Goal: Transaction & Acquisition: Purchase product/service

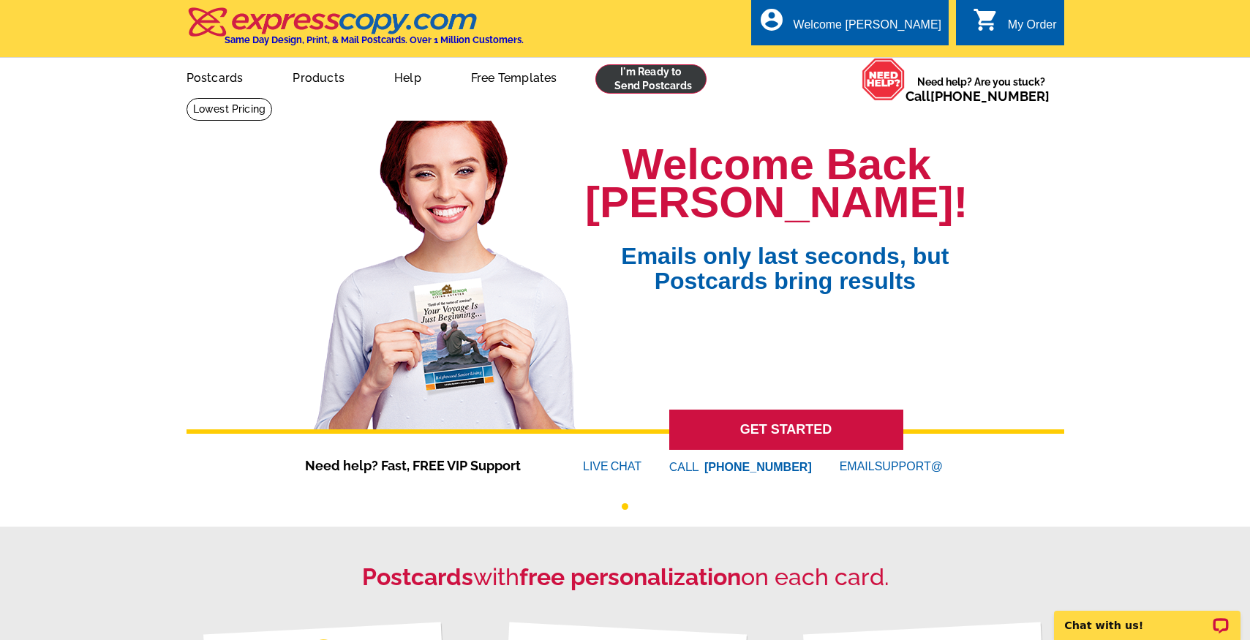
click at [613, 84] on link at bounding box center [651, 78] width 112 height 29
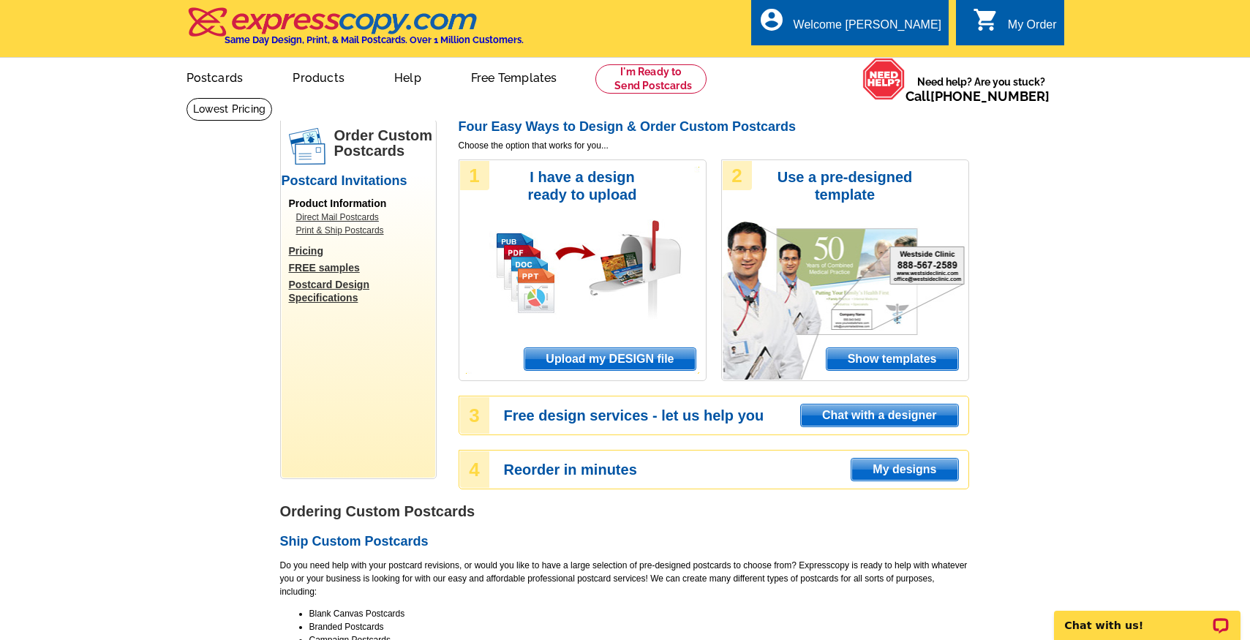
click at [588, 360] on span "Upload my DESIGN file" at bounding box center [609, 359] width 170 height 22
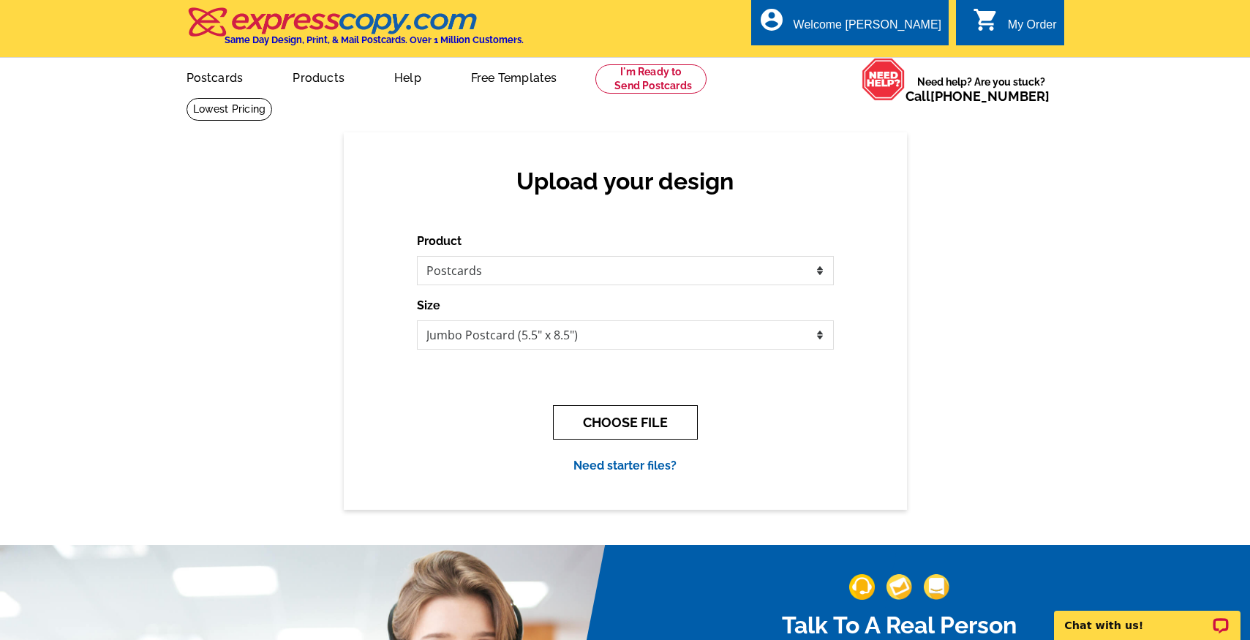
click at [638, 418] on button "CHOOSE FILE" at bounding box center [625, 422] width 145 height 34
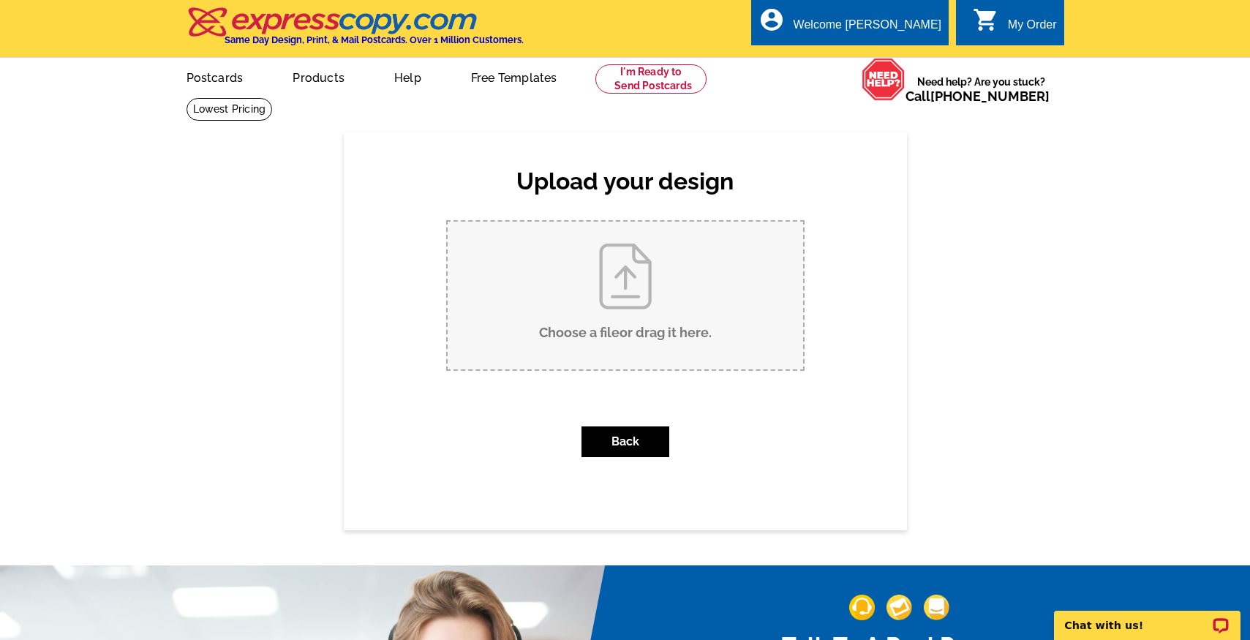
click at [640, 295] on input "Choose a file or drag it here ." at bounding box center [624, 296] width 355 height 148
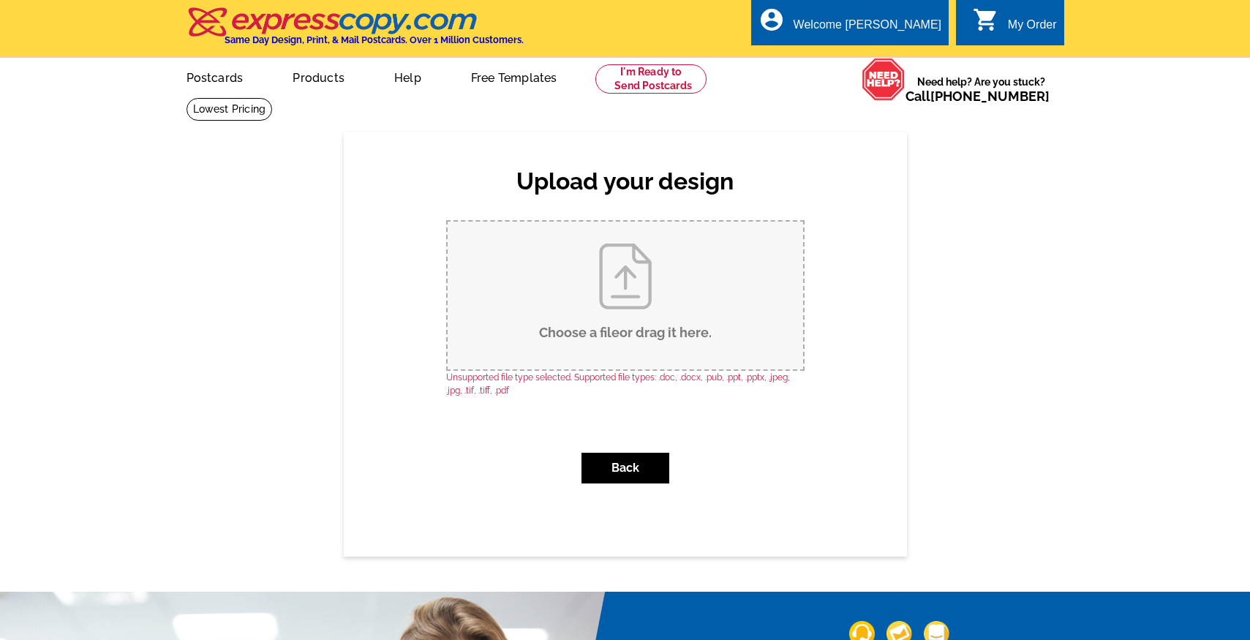
click at [611, 298] on input "Choose a file or drag it here ." at bounding box center [624, 296] width 355 height 148
type input "C:\fakepath\1.jpg"
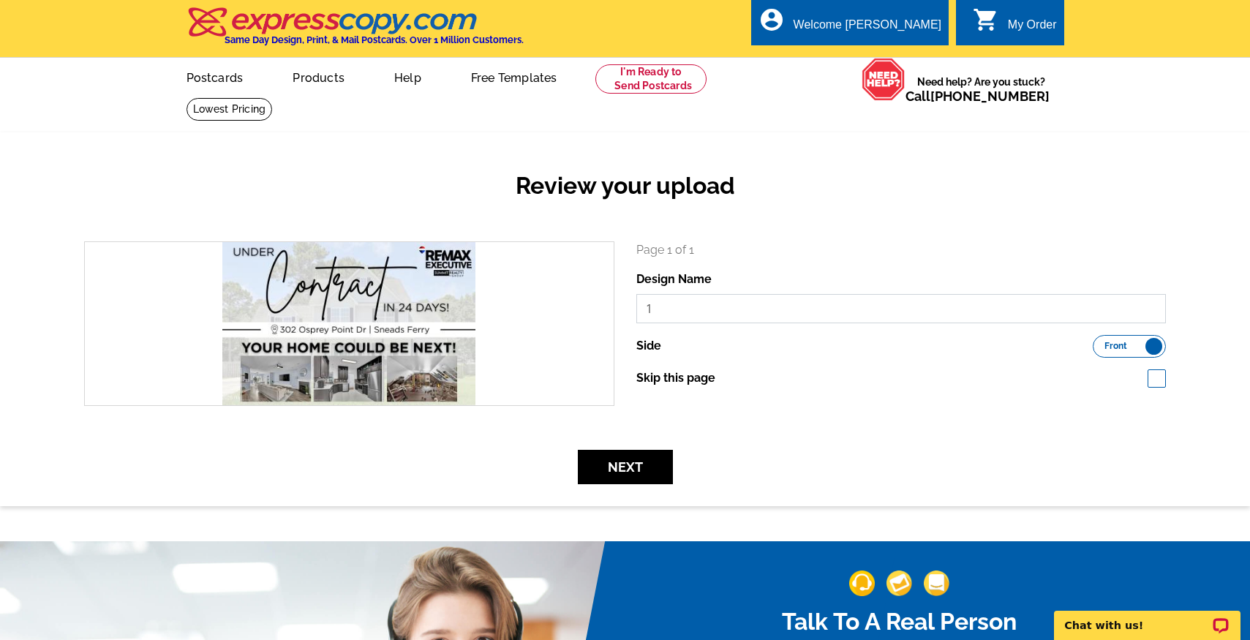
click at [662, 311] on input "1" at bounding box center [901, 308] width 530 height 29
type input "302 Osprey"
click at [646, 469] on button "Next" at bounding box center [625, 467] width 95 height 34
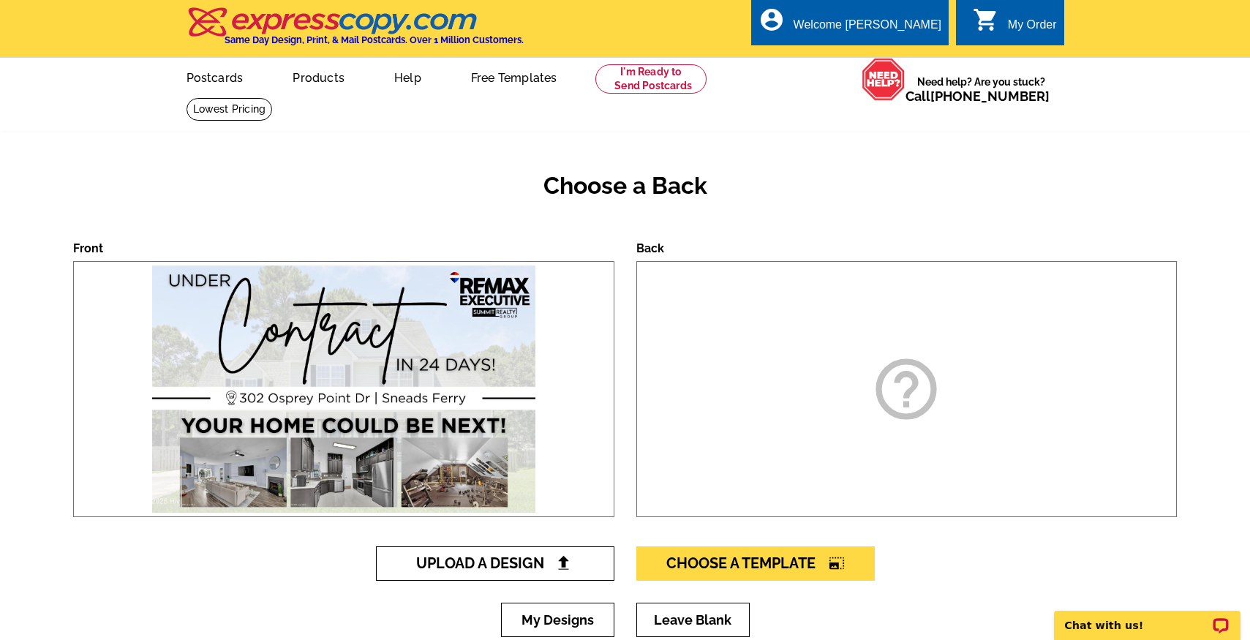
click at [532, 572] on link "Upload A Design" at bounding box center [495, 563] width 238 height 34
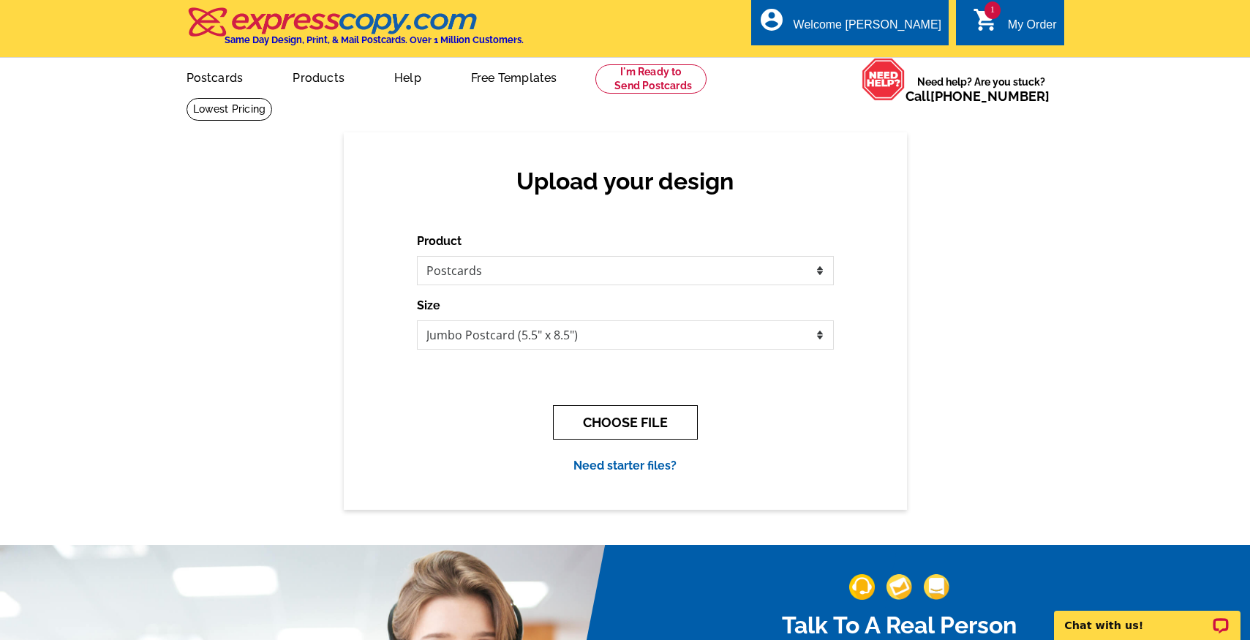
click at [621, 421] on button "CHOOSE FILE" at bounding box center [625, 422] width 145 height 34
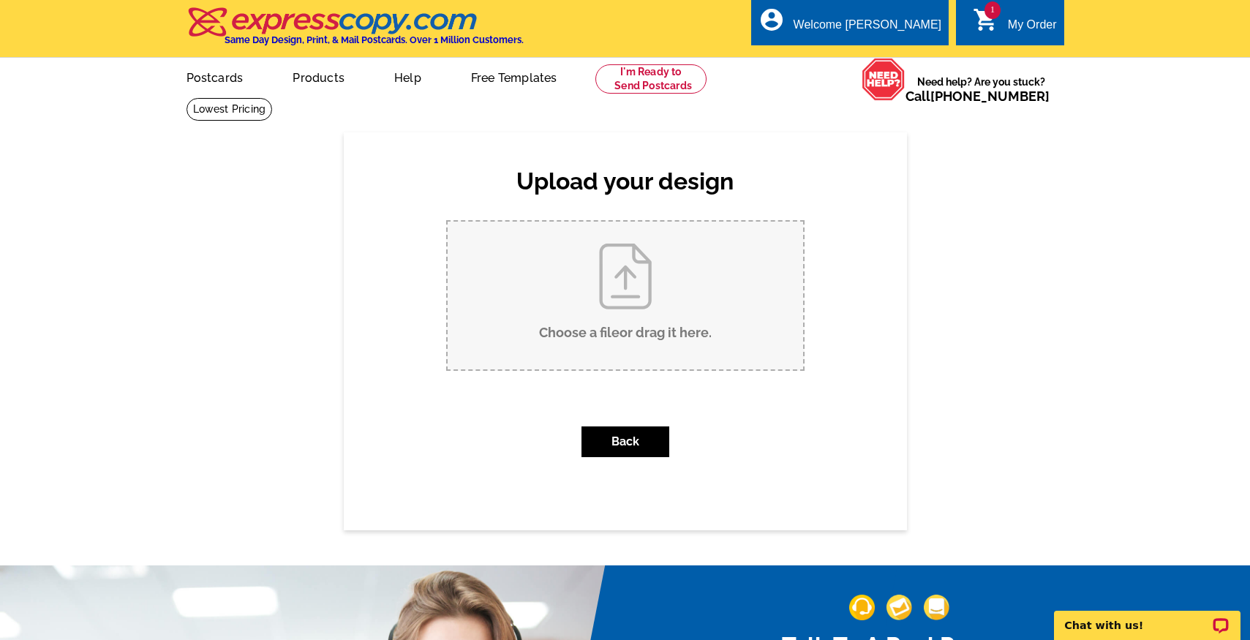
click at [594, 325] on input "Choose a file or drag it here ." at bounding box center [624, 296] width 355 height 148
type input "C:\fakepath\2.jpg"
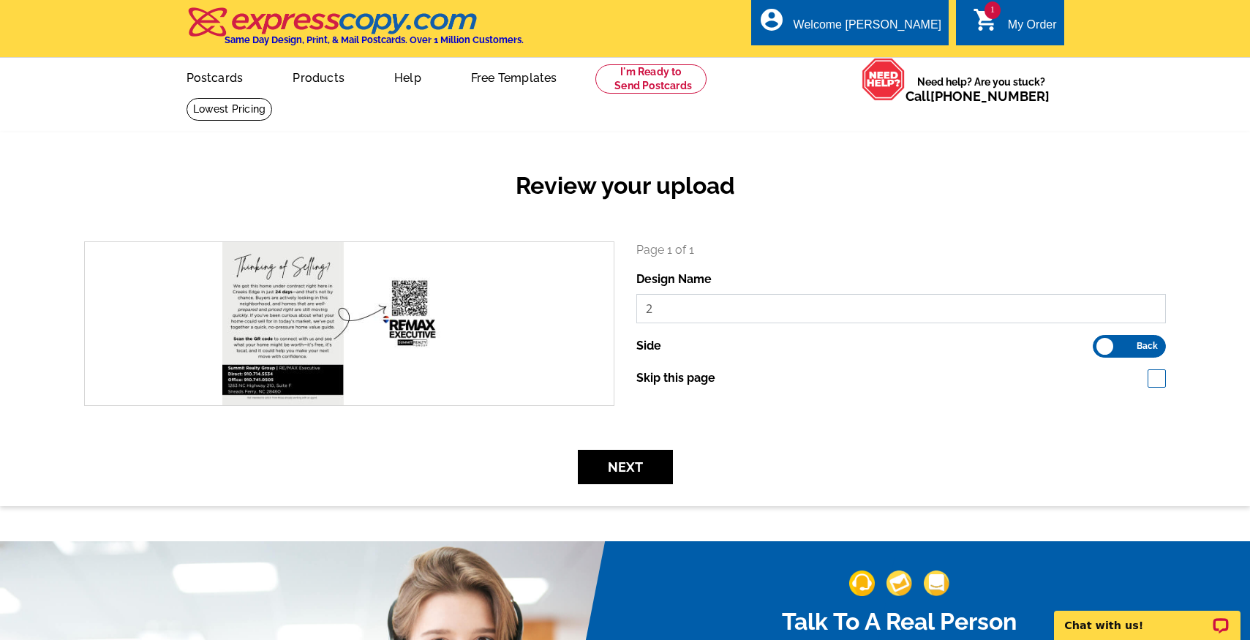
click at [656, 317] on input "2" at bounding box center [901, 308] width 530 height 29
type input "302 Osprey"
click at [619, 480] on button "Next" at bounding box center [625, 467] width 95 height 34
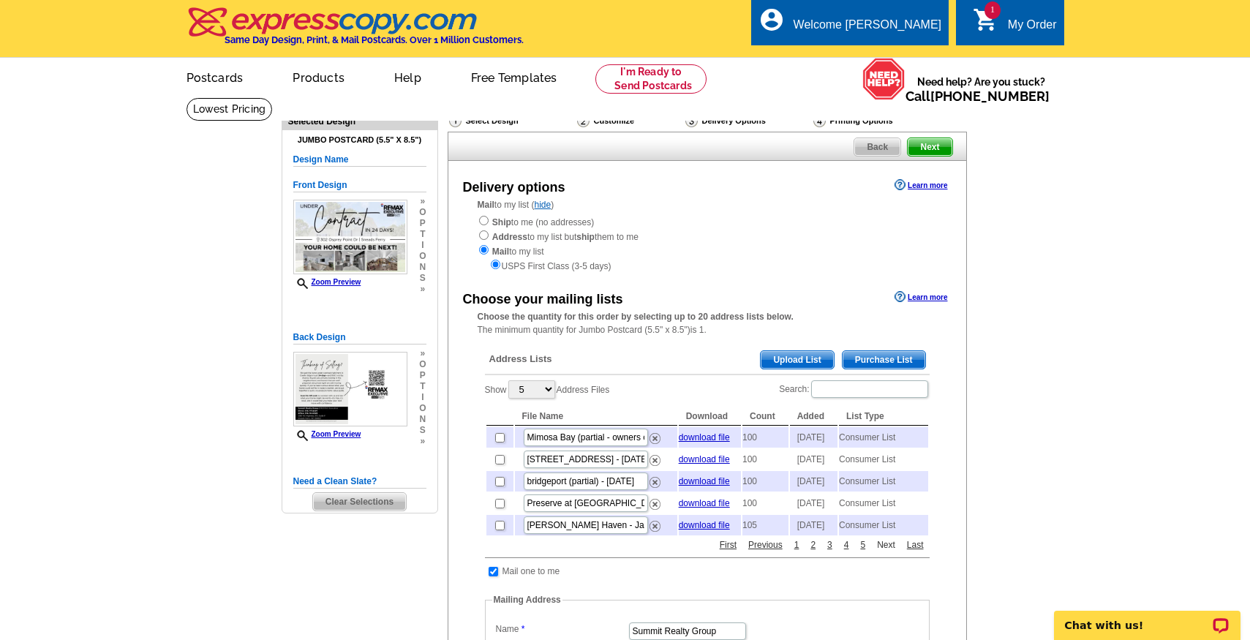
click at [891, 551] on link "Next" at bounding box center [886, 544] width 26 height 13
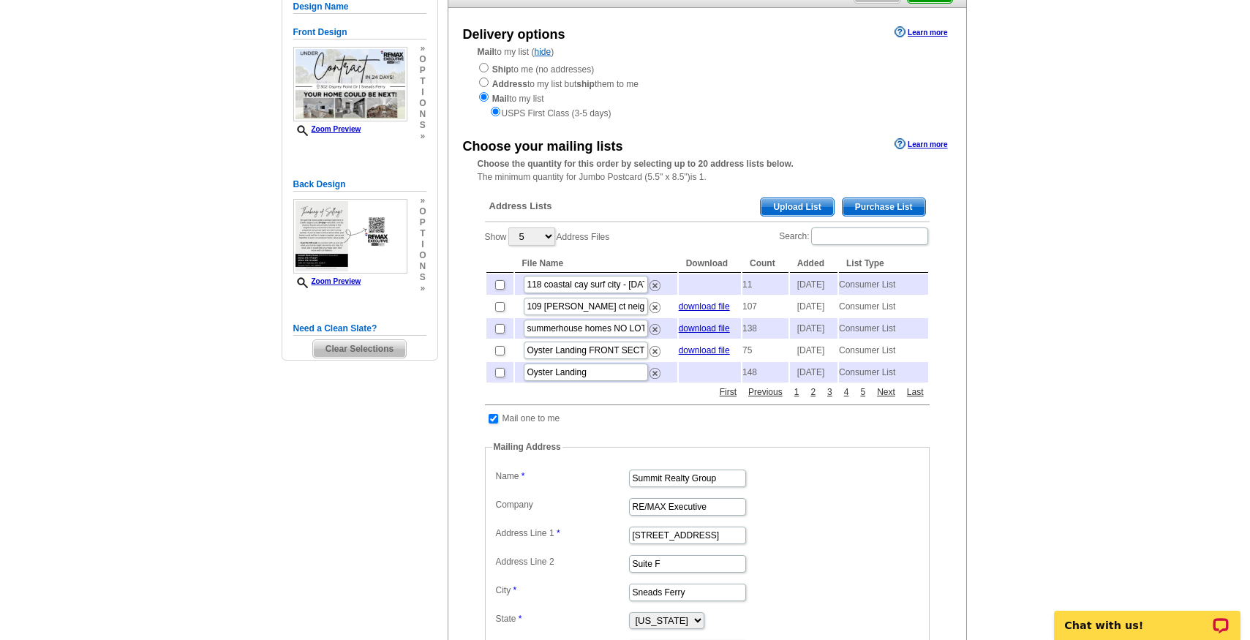
scroll to position [154, 0]
click at [866, 227] on input "Search:" at bounding box center [869, 236] width 117 height 18
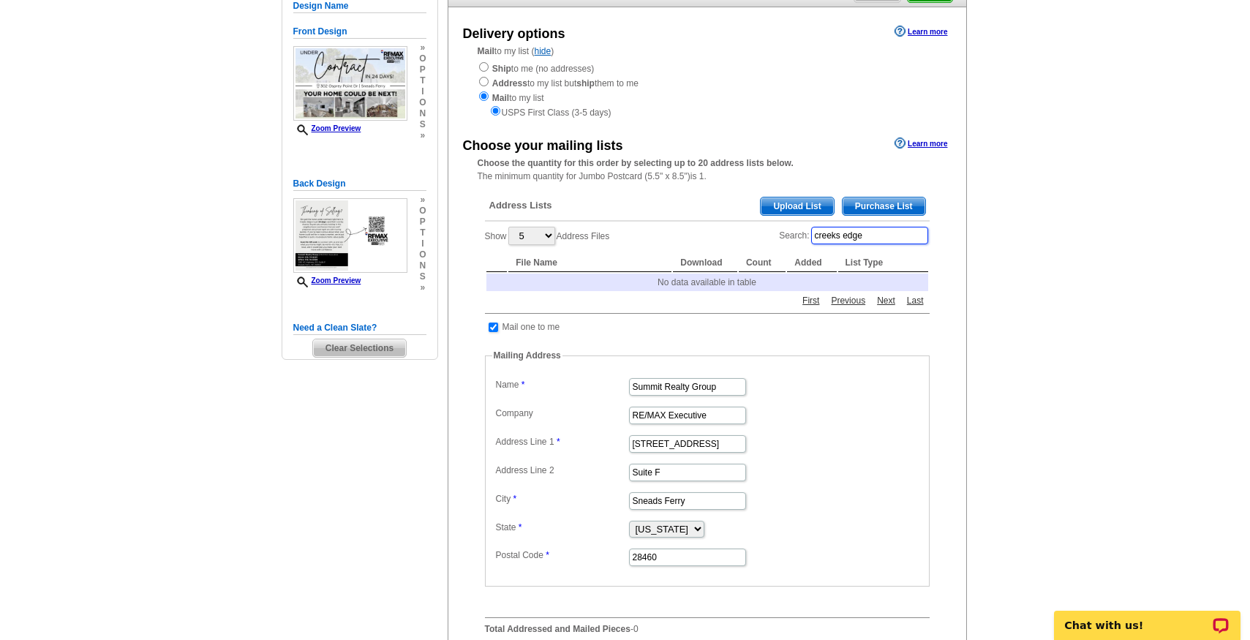
click at [889, 230] on input "creeks edge" at bounding box center [869, 236] width 117 height 18
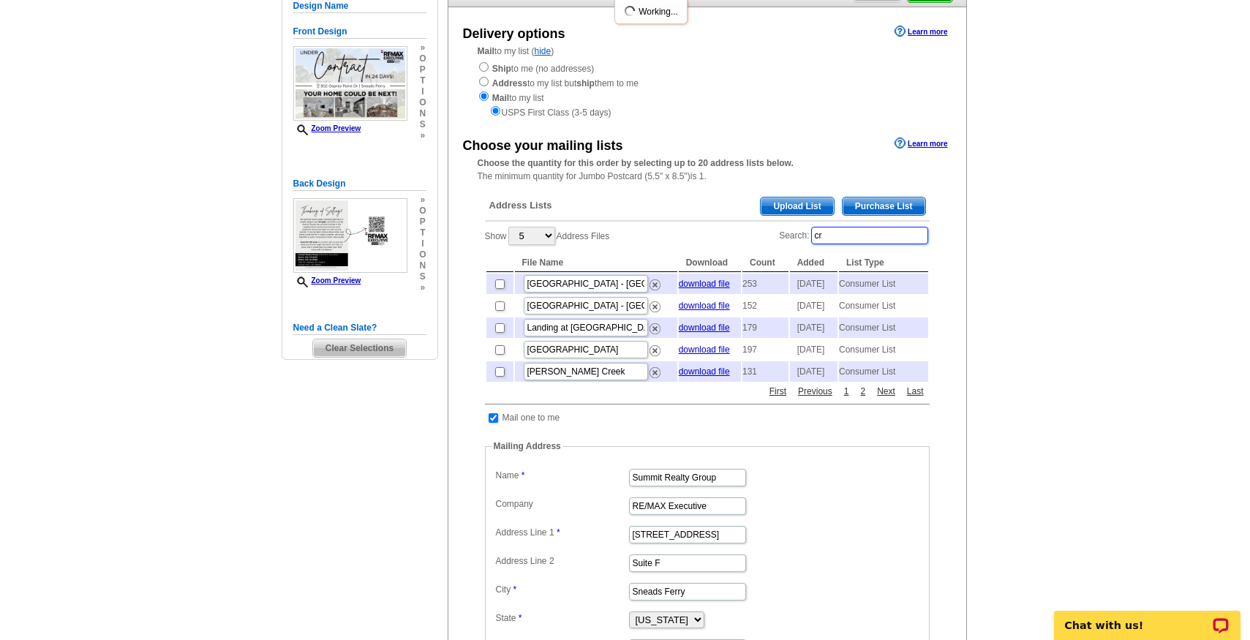
type input "c"
select select "10"
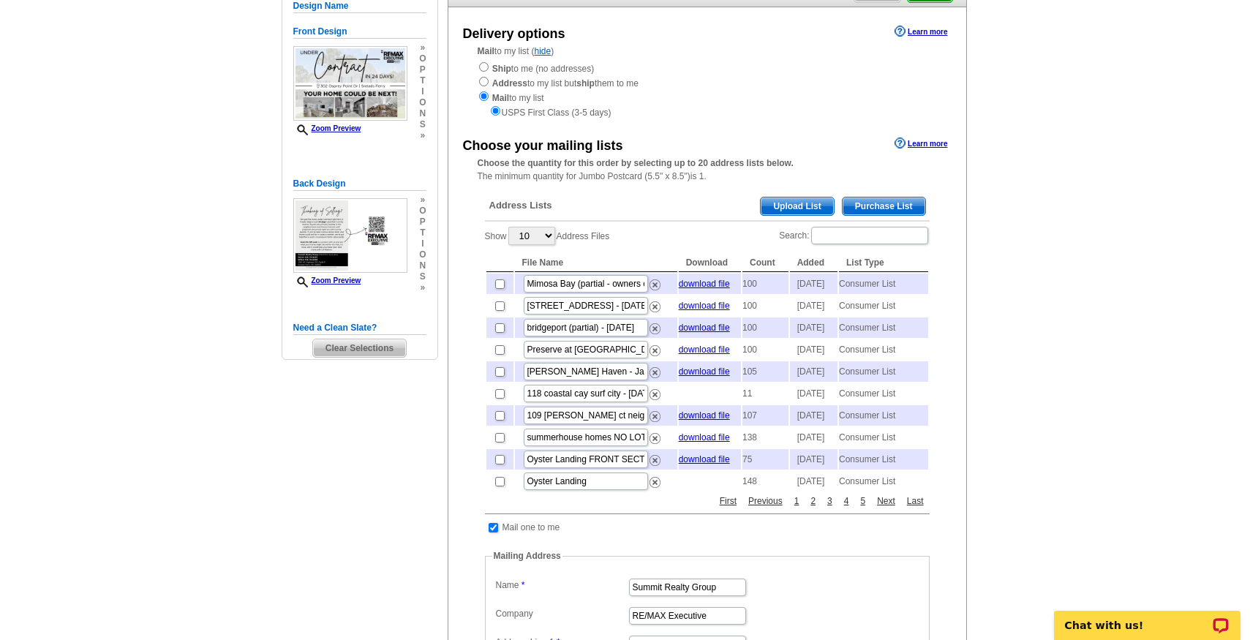
click at [672, 230] on div "Show 5 10 25 50 100 Address Files Search: File Name Download Count Added List T…" at bounding box center [707, 359] width 445 height 268
click at [886, 507] on link "Next" at bounding box center [886, 500] width 26 height 13
